Goal: Check status

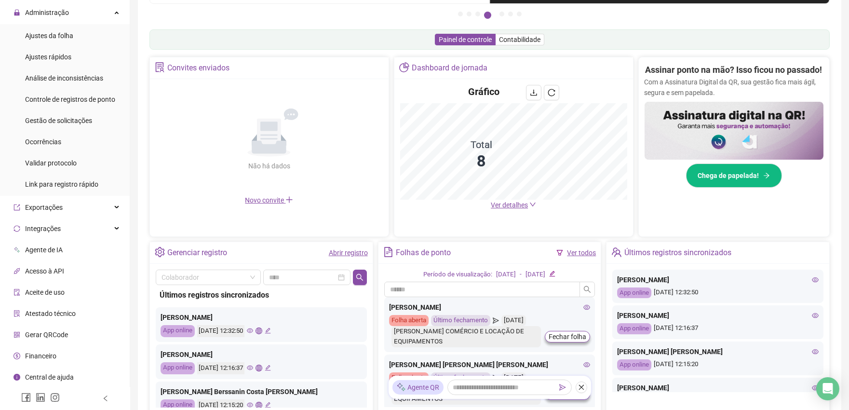
scroll to position [161, 0]
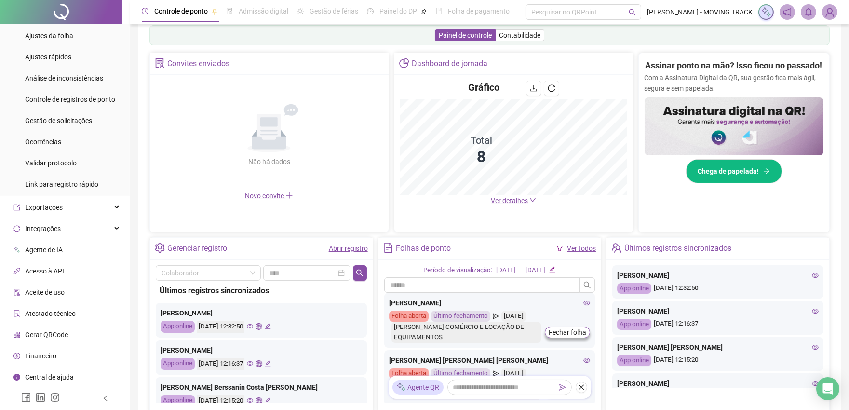
click at [340, 242] on div "Abrir registro" at bounding box center [348, 248] width 39 height 16
click at [340, 246] on link "Abrir registro" at bounding box center [348, 248] width 39 height 8
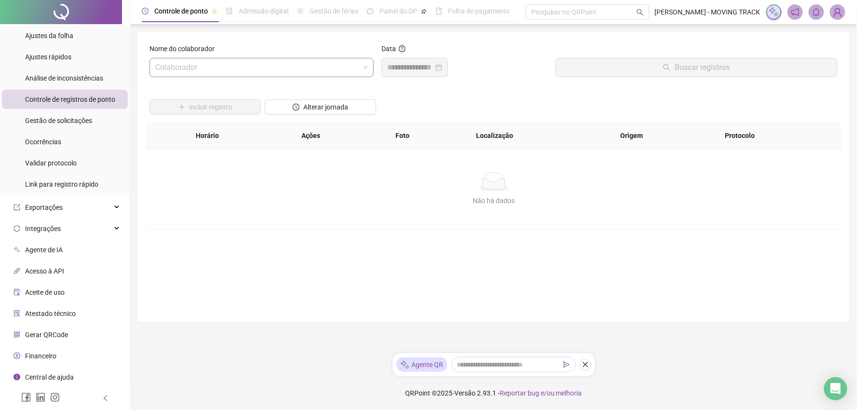
click at [222, 67] on input "search" at bounding box center [257, 67] width 204 height 18
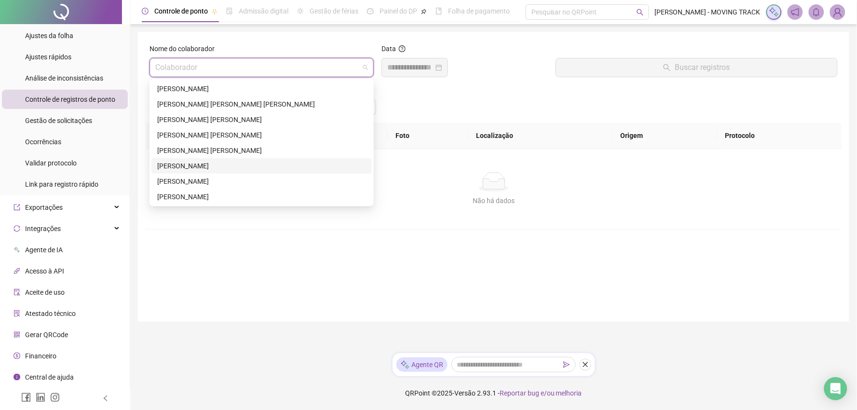
click at [195, 165] on div "[PERSON_NAME]" at bounding box center [261, 166] width 209 height 11
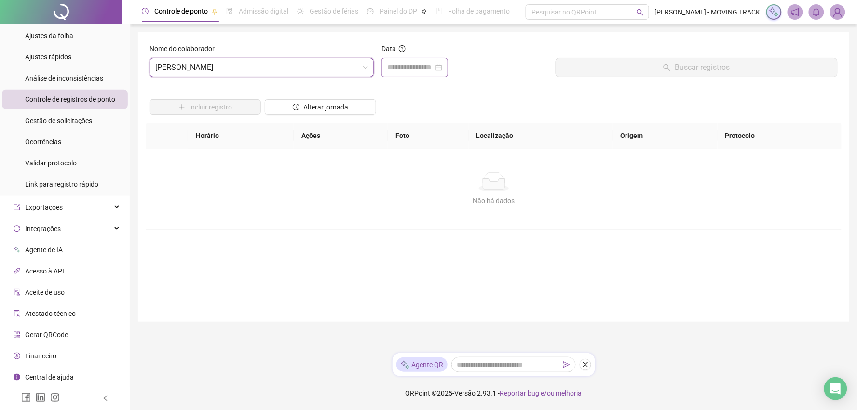
click at [386, 68] on div at bounding box center [414, 67] width 67 height 19
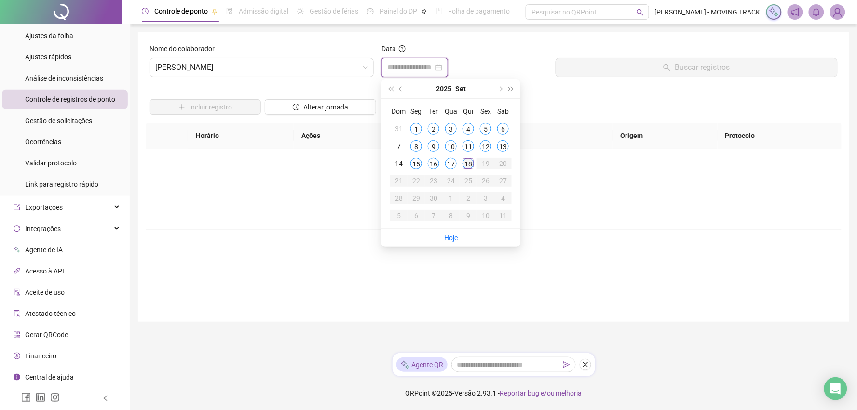
type input "**********"
click at [471, 160] on div "18" at bounding box center [468, 164] width 12 height 12
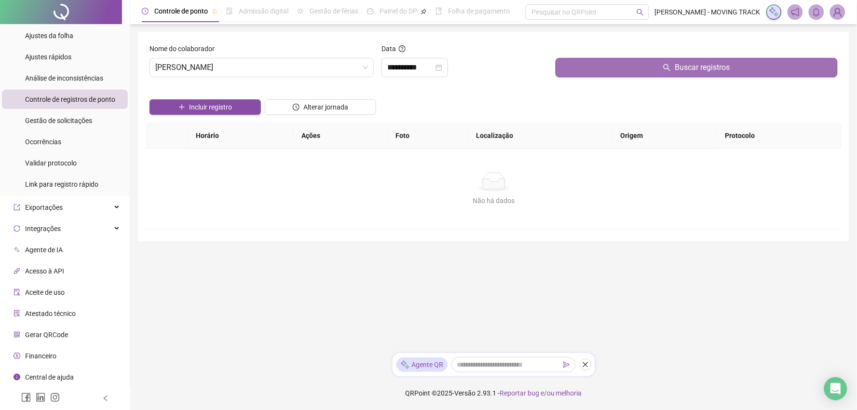
click at [561, 61] on button "Buscar registros" at bounding box center [696, 67] width 282 height 19
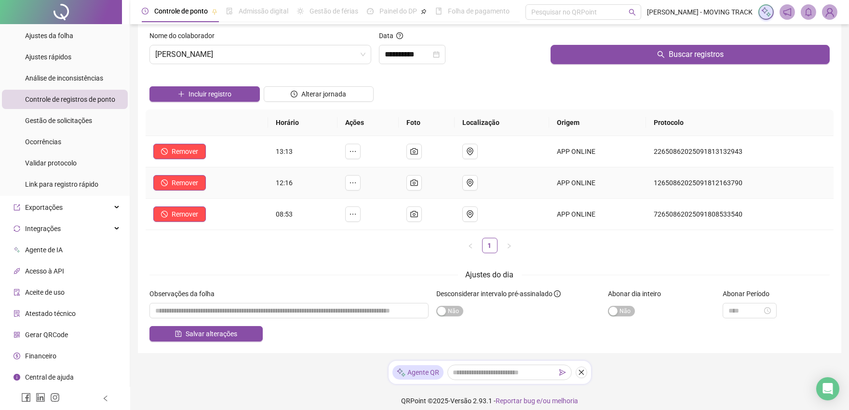
scroll to position [21, 0]
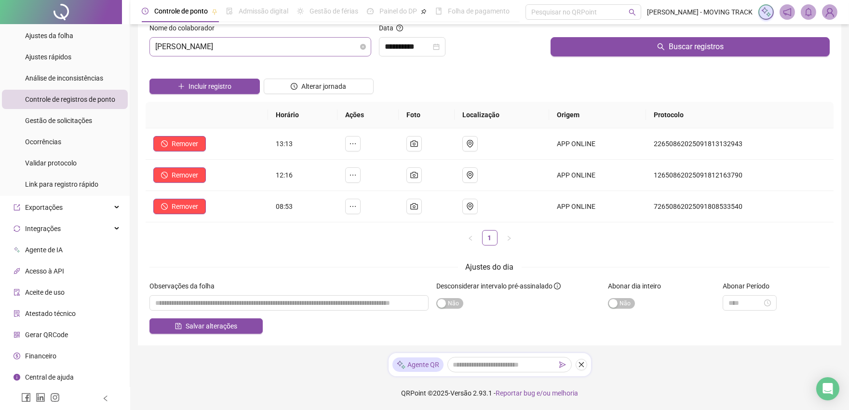
click at [182, 52] on span "[PERSON_NAME]" at bounding box center [260, 47] width 210 height 18
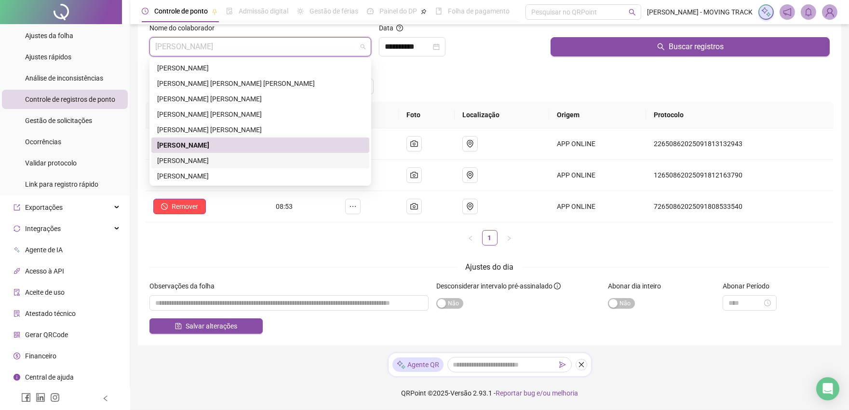
click at [193, 158] on div "[PERSON_NAME]" at bounding box center [260, 160] width 206 height 11
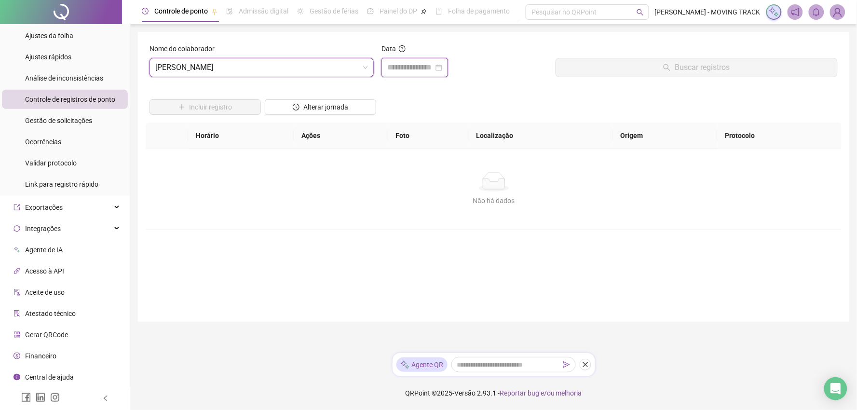
click at [399, 67] on input at bounding box center [410, 68] width 46 height 12
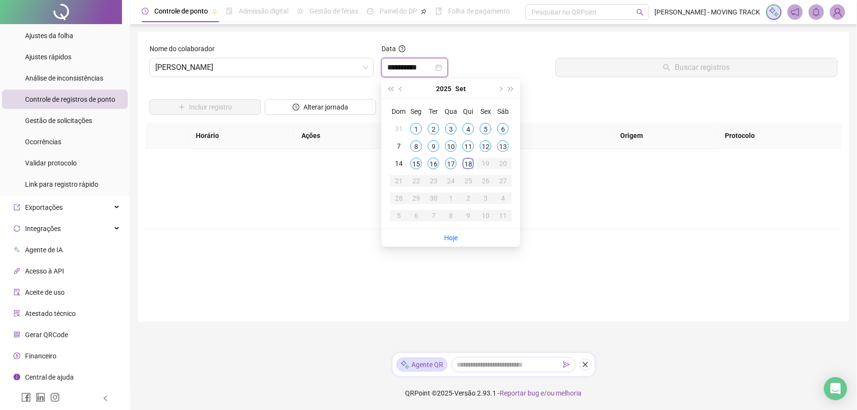
type input "**********"
click at [464, 166] on div "18" at bounding box center [468, 164] width 12 height 12
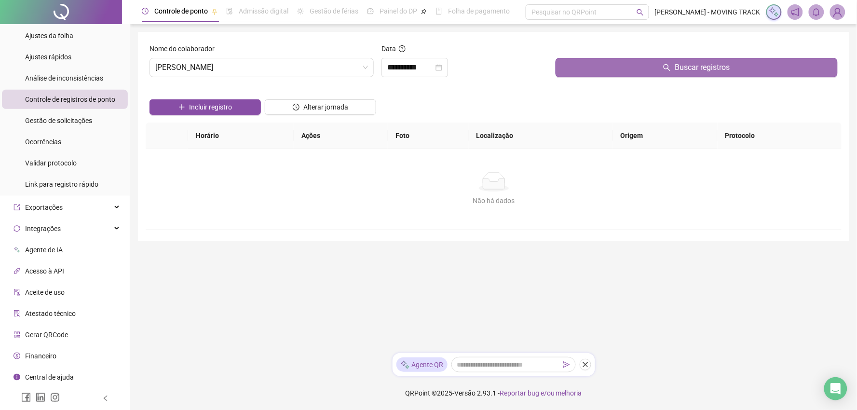
click at [563, 65] on button "Buscar registros" at bounding box center [696, 67] width 282 height 19
